Goal: Information Seeking & Learning: Learn about a topic

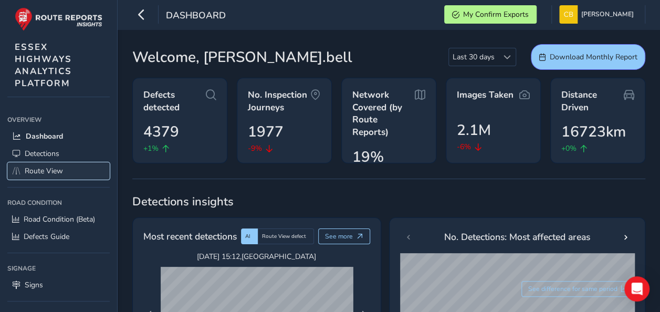
click at [54, 170] on span "Route View" at bounding box center [44, 171] width 38 height 10
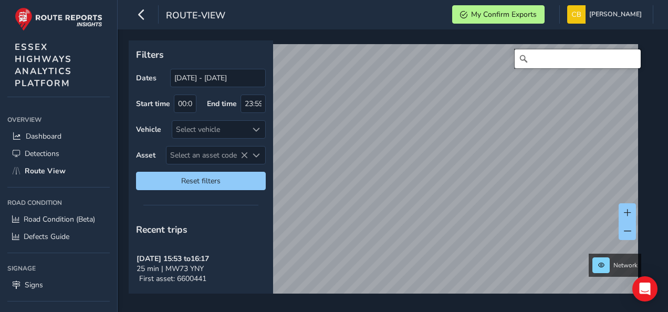
click at [533, 58] on input "Search" at bounding box center [578, 58] width 126 height 19
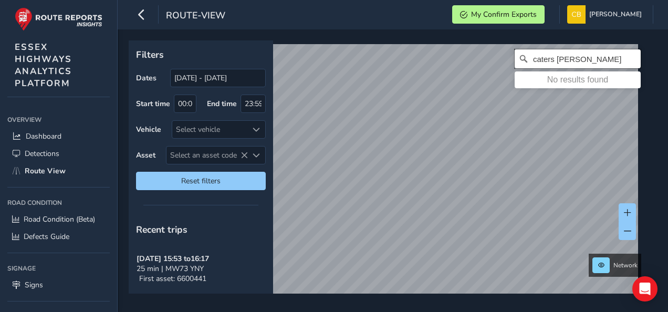
click at [534, 57] on input "caters [PERSON_NAME]" at bounding box center [578, 58] width 126 height 19
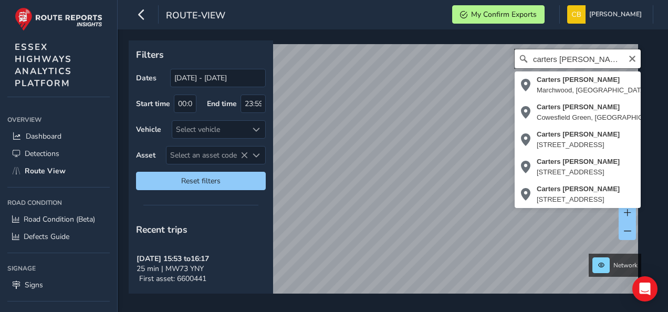
click at [587, 61] on input "carters [PERSON_NAME]" at bounding box center [578, 58] width 126 height 19
type input "carters [PERSON_NAME]"
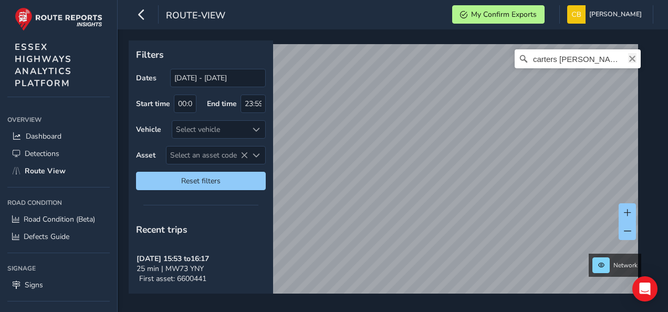
click at [628, 58] on icon "Clear" at bounding box center [632, 59] width 8 height 8
click at [203, 153] on span "Select an asset code" at bounding box center [206, 155] width 81 height 17
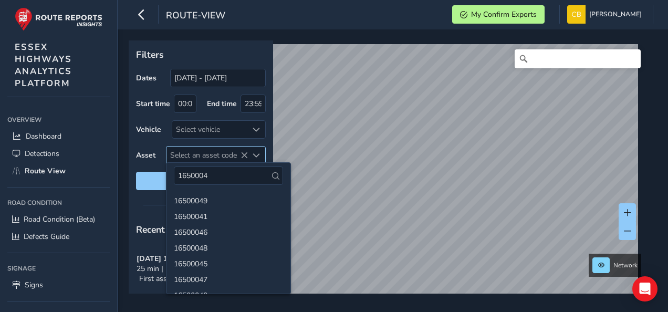
type input "16500048"
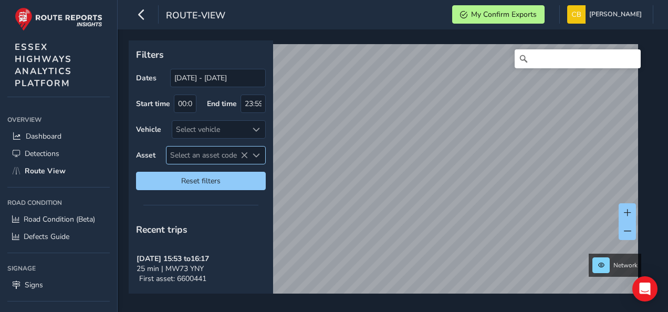
click at [201, 150] on span "Select an asset code" at bounding box center [206, 155] width 81 height 17
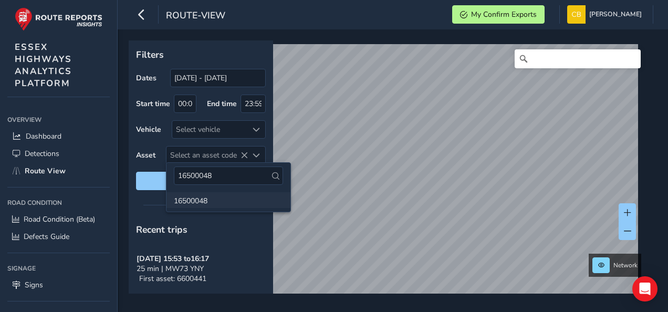
click at [194, 195] on li "16500048" at bounding box center [228, 200] width 124 height 16
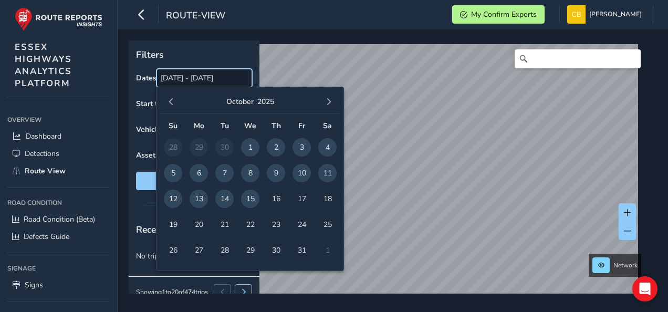
click at [174, 78] on input "[DATE] - [DATE]" at bounding box center [205, 78] width 96 height 18
click at [170, 101] on span "button" at bounding box center [171, 101] width 7 height 7
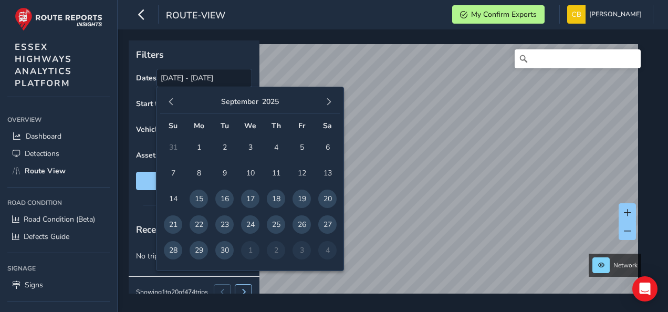
click at [170, 101] on span "button" at bounding box center [171, 101] width 7 height 7
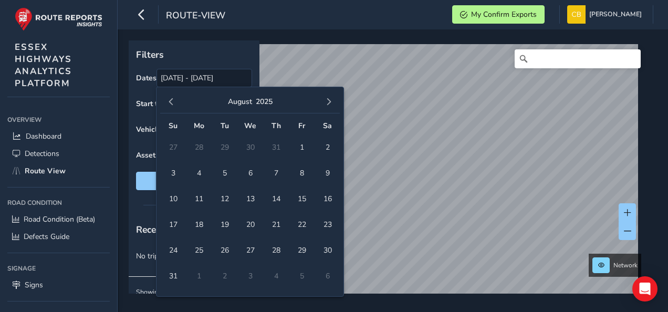
click at [170, 101] on span "button" at bounding box center [171, 101] width 7 height 7
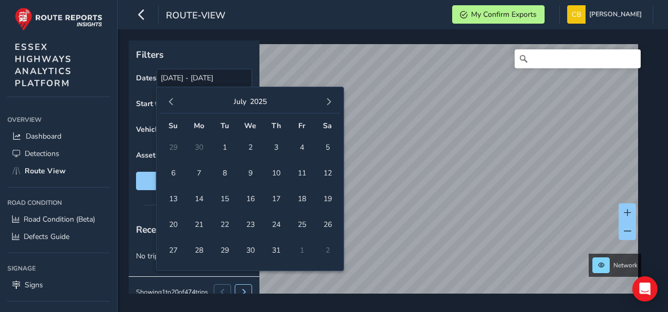
click at [170, 101] on span "button" at bounding box center [171, 101] width 7 height 7
click at [224, 144] on span "1" at bounding box center [224, 147] width 18 height 18
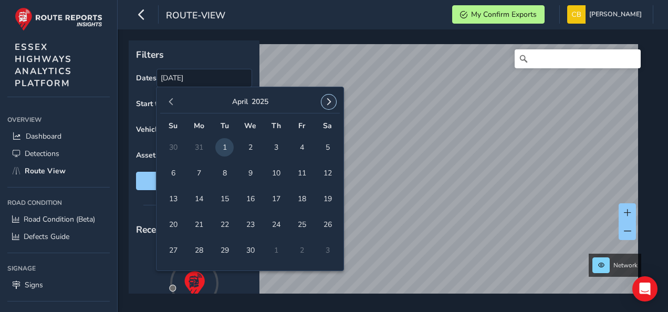
click at [331, 103] on span "button" at bounding box center [328, 101] width 7 height 7
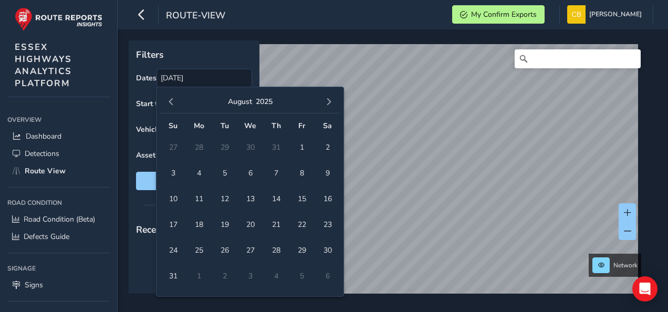
click at [331, 103] on span "button" at bounding box center [328, 101] width 7 height 7
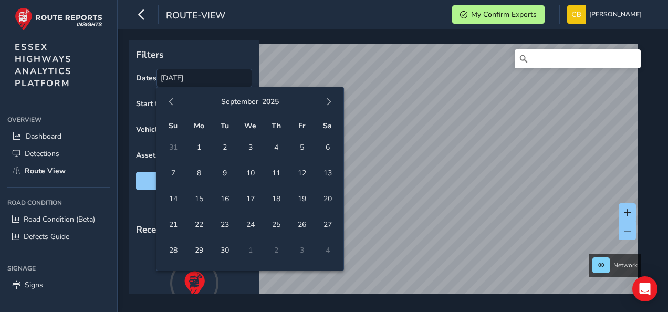
click at [331, 103] on span "button" at bounding box center [328, 101] width 7 height 7
click at [252, 197] on span "15" at bounding box center [250, 199] width 18 height 18
type input "[DATE] - [DATE]"
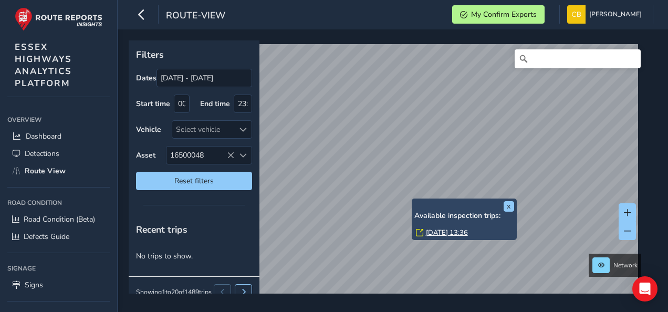
click at [435, 232] on link "[DATE] 13:36" at bounding box center [447, 232] width 42 height 9
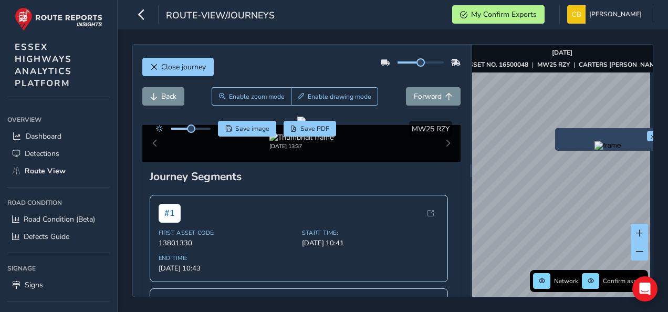
click at [566, 169] on div "x Network Confirm assets [DATE] ASSET NO. 16500048 | MW25 RZY | CARTERS [PERSON…" at bounding box center [562, 171] width 181 height 252
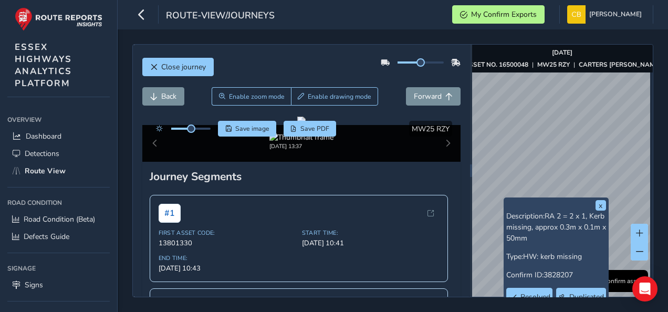
click at [533, 206] on div "x Description: RA 2 = 2 x 1, Kerb missing, approx 0.3m x 0.1m x 50mm Type: HW: …" at bounding box center [556, 264] width 100 height 128
drag, startPoint x: 533, startPoint y: 206, endPoint x: 537, endPoint y: 197, distance: 9.4
click at [537, 197] on div "x Description: RA 2 = 2 x 1, Kerb missing, approx 0.3m x 0.1m x 50mm Type: HW: …" at bounding box center [556, 263] width 105 height 133
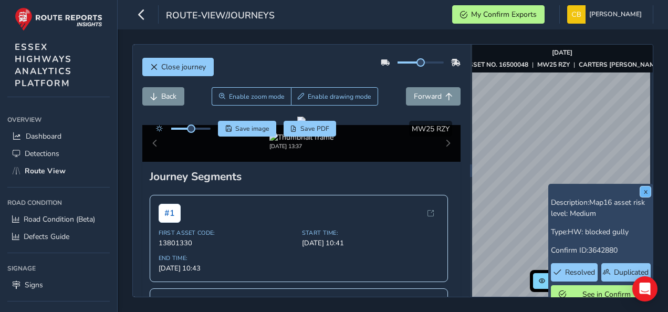
click at [643, 191] on button "x" at bounding box center [645, 191] width 11 height 11
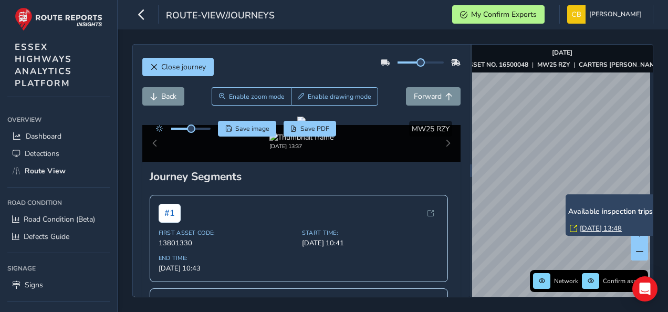
click at [591, 227] on link "[DATE] 13:48" at bounding box center [601, 228] width 42 height 9
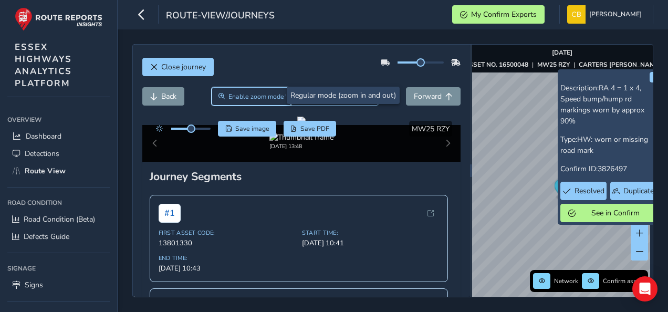
click at [247, 96] on span "Enable zoom mode" at bounding box center [256, 96] width 56 height 8
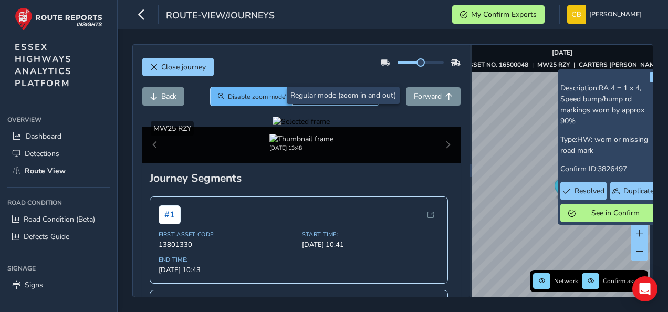
click at [247, 96] on span "Disable zoom mode" at bounding box center [257, 96] width 58 height 8
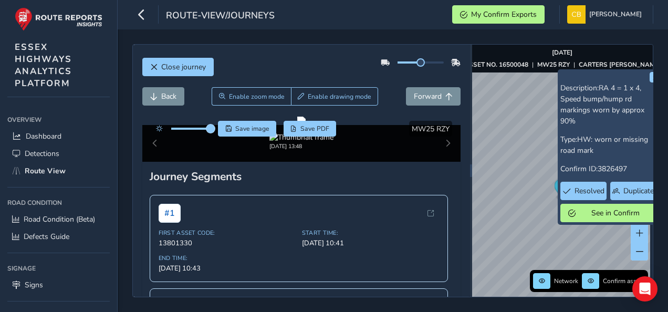
drag, startPoint x: 194, startPoint y: 126, endPoint x: 213, endPoint y: 126, distance: 19.4
click at [213, 126] on span at bounding box center [210, 128] width 8 height 8
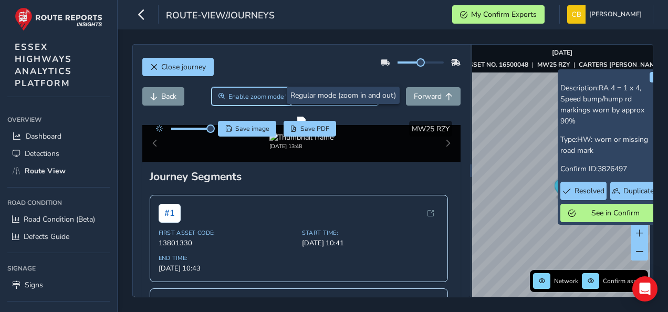
click at [234, 96] on span "Enable zoom mode" at bounding box center [256, 96] width 56 height 8
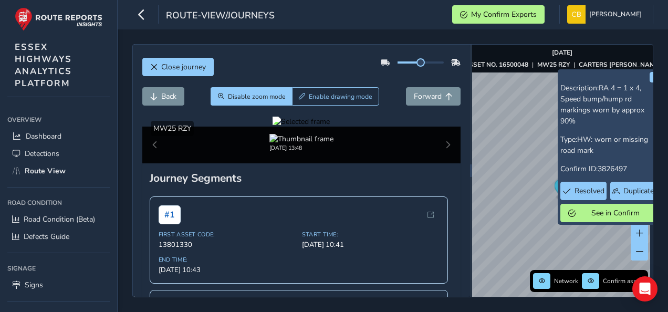
click at [330, 127] on div at bounding box center [301, 122] width 57 height 10
click at [391, 245] on img at bounding box center [45, 31] width 1513 height 851
click at [330, 127] on div at bounding box center [301, 122] width 57 height 10
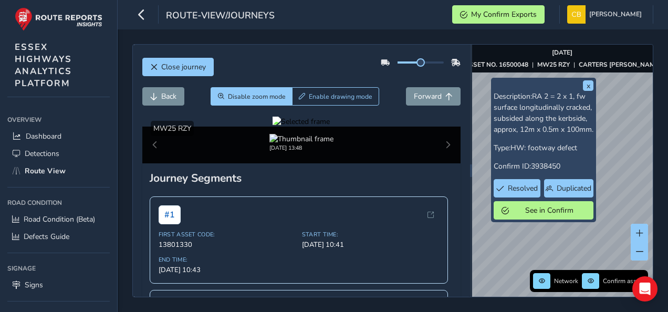
click at [330, 127] on div at bounding box center [301, 122] width 57 height 10
